Goal: Task Accomplishment & Management: Manage account settings

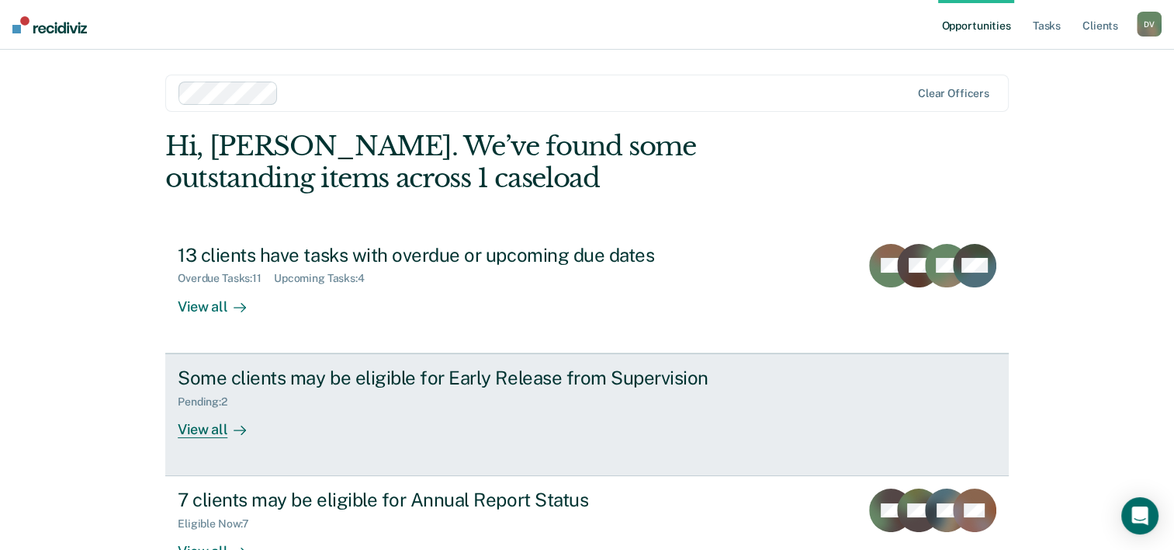
click at [193, 431] on div "View all" at bounding box center [221, 422] width 87 height 30
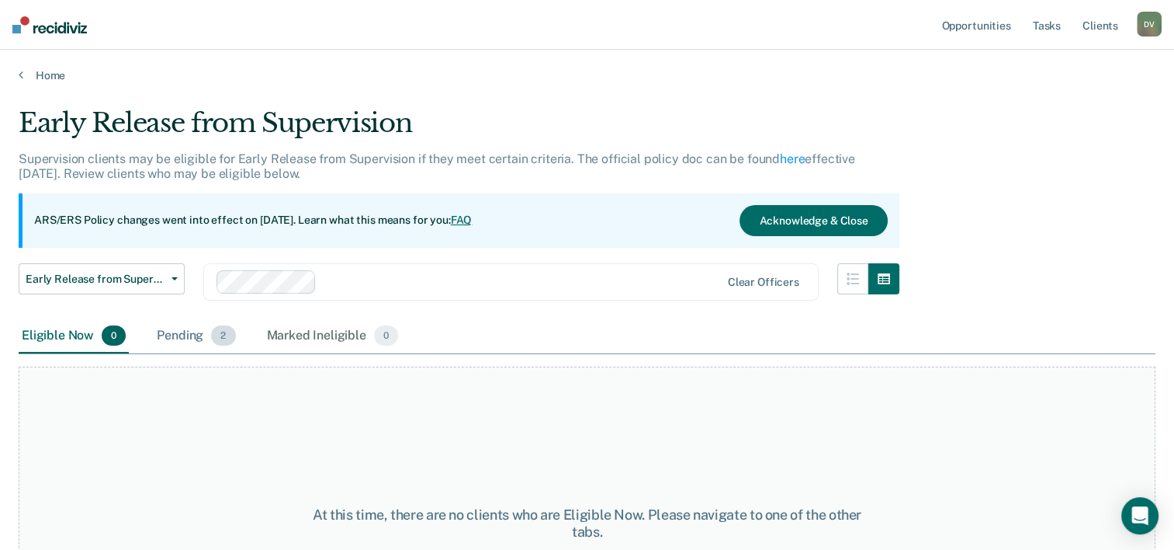
click at [205, 341] on div "Pending 2" at bounding box center [196, 336] width 85 height 34
